Goal: Task Accomplishment & Management: Use online tool/utility

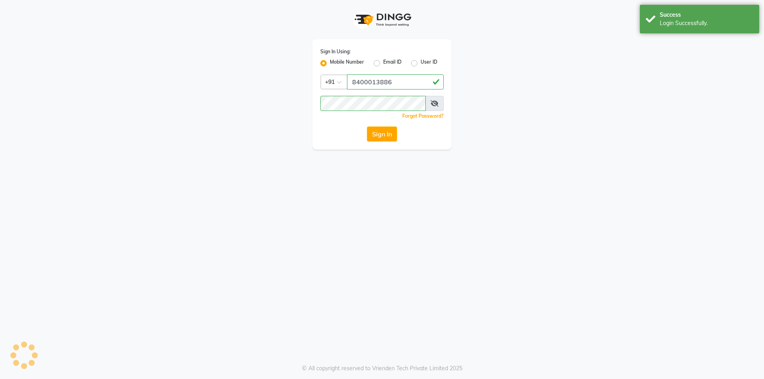
select select "service"
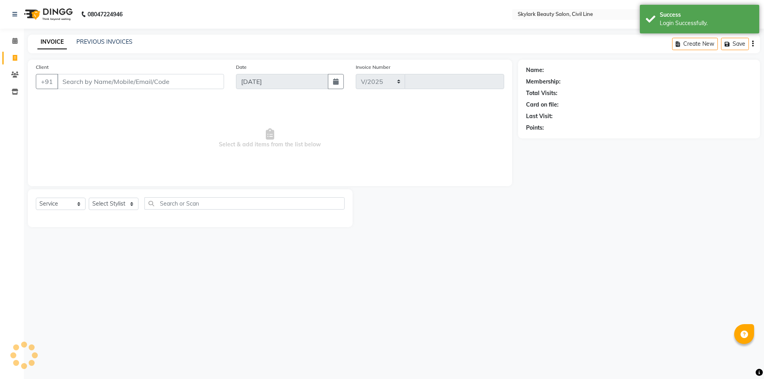
select select "en"
select select "4588"
type input "6214"
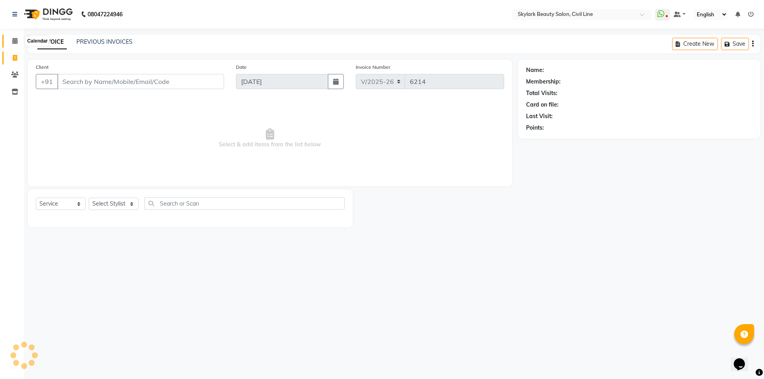
click at [14, 41] on icon at bounding box center [14, 41] width 5 height 6
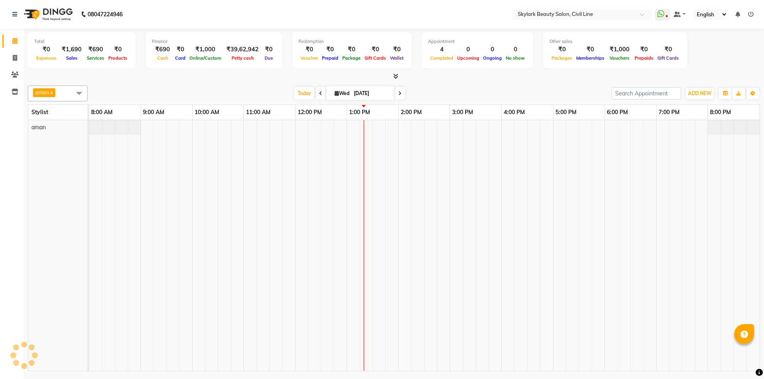
select select "en"
